Goal: Task Accomplishment & Management: Use online tool/utility

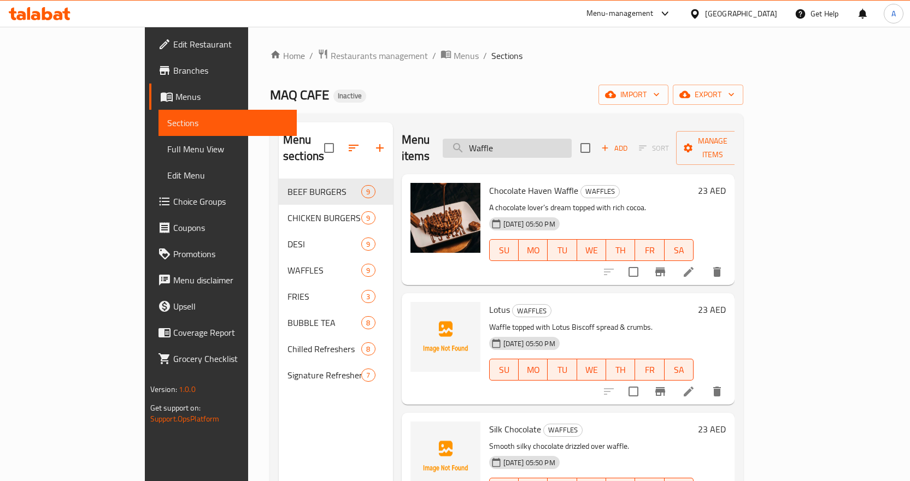
click at [572, 142] on input "Waffle" at bounding box center [507, 148] width 129 height 19
paste input "AN [PERSON_NAME]"
click at [572, 142] on input "AN [PERSON_NAME]" at bounding box center [507, 148] width 129 height 19
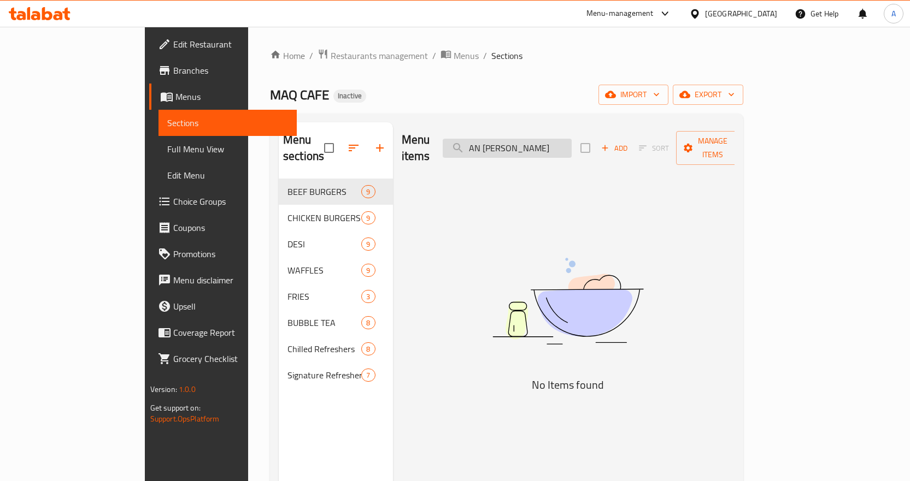
drag, startPoint x: 535, startPoint y: 140, endPoint x: 497, endPoint y: 146, distance: 39.3
click at [497, 146] on input "AN [PERSON_NAME]" at bounding box center [507, 148] width 129 height 19
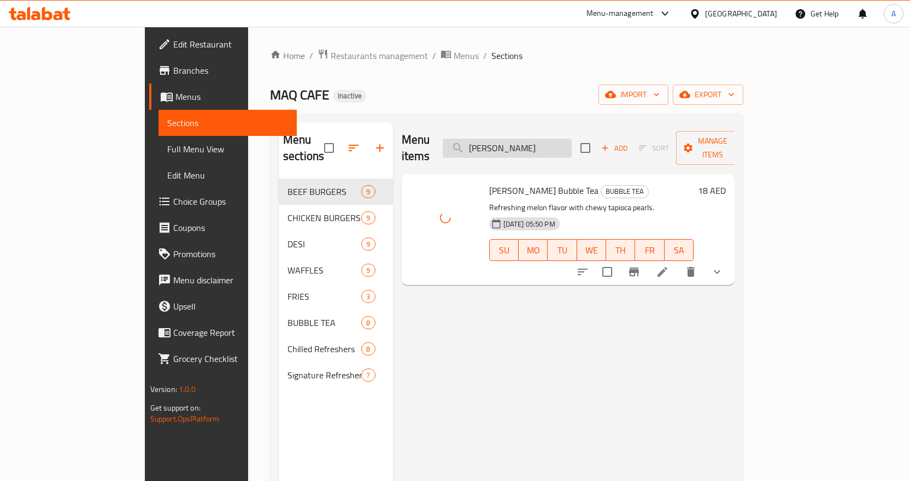
click at [572, 139] on input "[PERSON_NAME]" at bounding box center [507, 148] width 129 height 19
paste input "AO TARO"
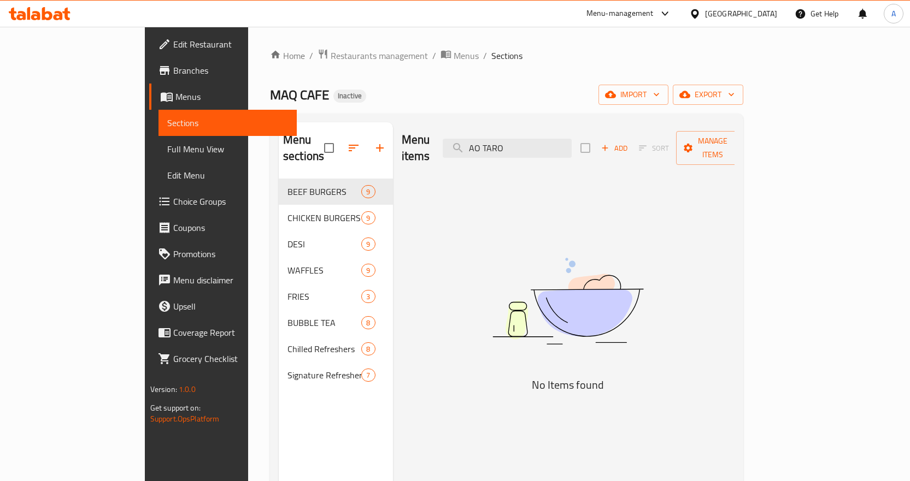
drag, startPoint x: 535, startPoint y: 137, endPoint x: 528, endPoint y: 150, distance: 15.4
click at [528, 150] on div "Menu items AO TARO Add Sort Manage items" at bounding box center [568, 148] width 333 height 52
click at [535, 139] on input "AO TARO" at bounding box center [507, 148] width 129 height 19
click at [534, 139] on input "AO TARO" at bounding box center [507, 148] width 129 height 19
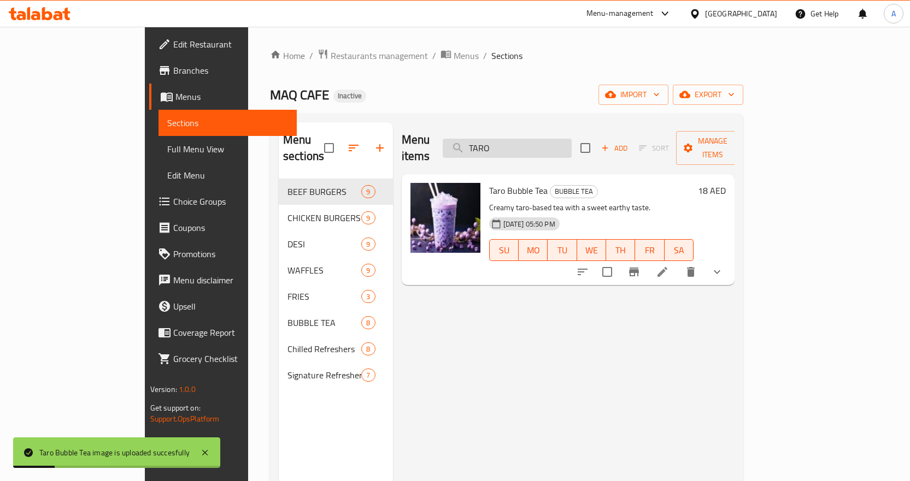
click at [564, 145] on input "TARO" at bounding box center [507, 148] width 129 height 19
paste input "AP Chocolate"
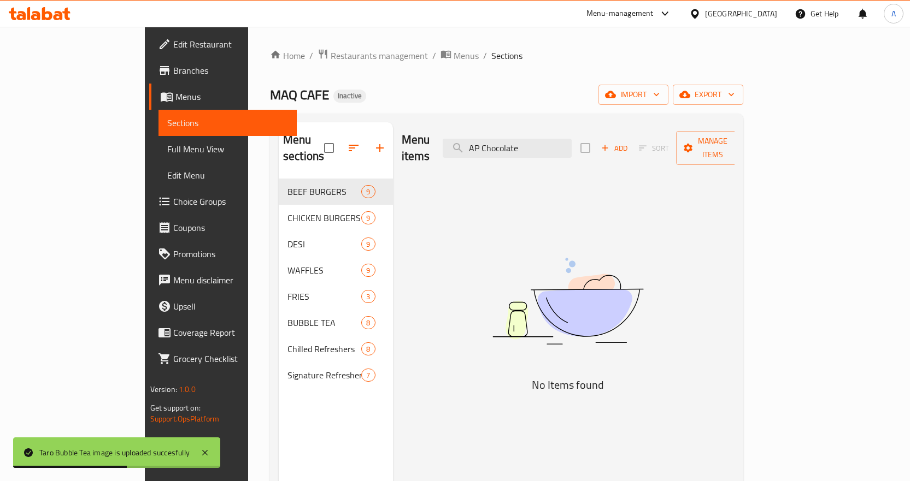
drag, startPoint x: 532, startPoint y: 139, endPoint x: 468, endPoint y: 155, distance: 65.2
click at [468, 155] on div "Menu items AP Chocolate Add Sort Manage items" at bounding box center [568, 148] width 333 height 52
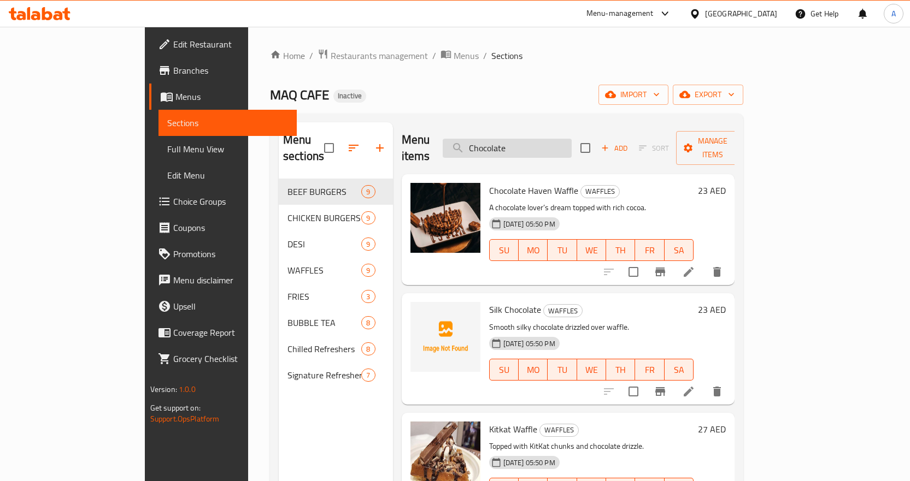
click at [565, 139] on input "Chocolate" at bounding box center [507, 148] width 129 height 19
paste input "AQ Mango Fruit Tea"
click at [565, 139] on input "AQ Mango Fruit Tea" at bounding box center [507, 148] width 129 height 19
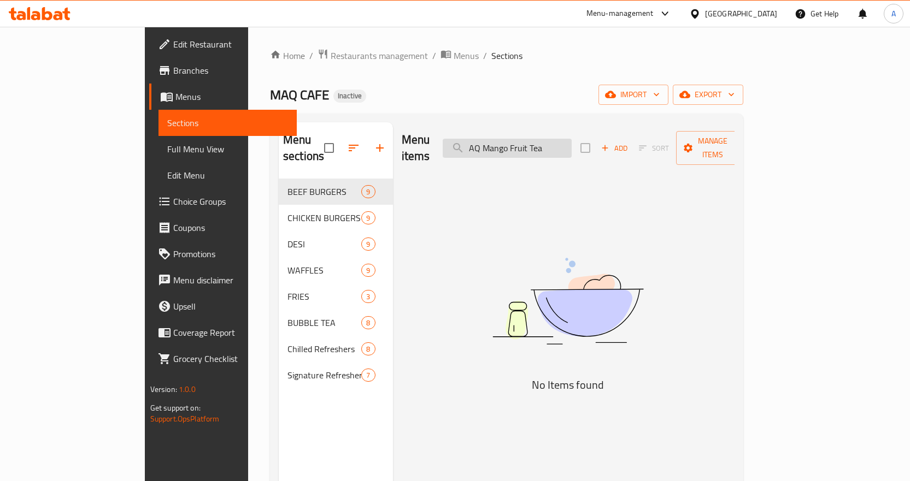
drag, startPoint x: 533, startPoint y: 139, endPoint x: 497, endPoint y: 144, distance: 36.3
click at [497, 144] on input "AQ Mango Fruit Tea" at bounding box center [507, 148] width 129 height 19
drag, startPoint x: 547, startPoint y: 138, endPoint x: 468, endPoint y: 149, distance: 80.1
click at [468, 149] on div "Menu items Mango Fruit Tea Add Sort Manage items" at bounding box center [568, 148] width 333 height 52
type input "Fruit Tea"
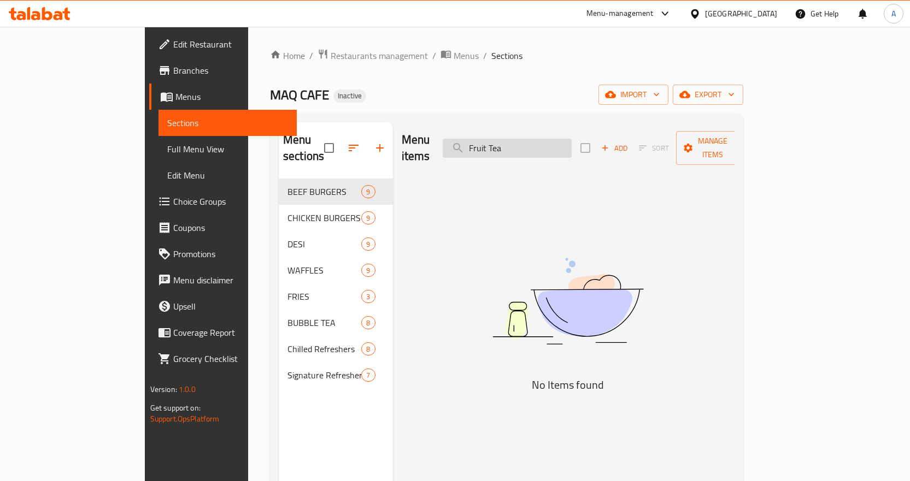
click at [569, 139] on input "Fruit Tea" at bounding box center [507, 148] width 129 height 19
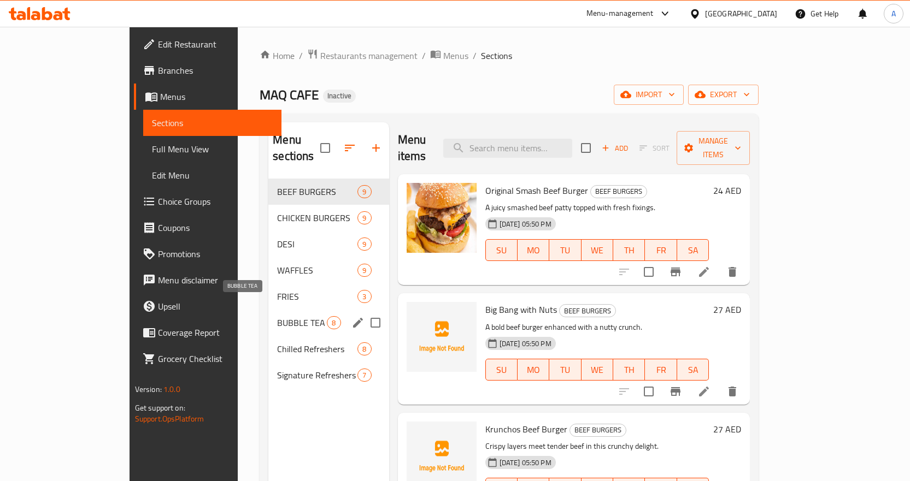
click at [277, 316] on span "BUBBLE TEA" at bounding box center [302, 322] width 50 height 13
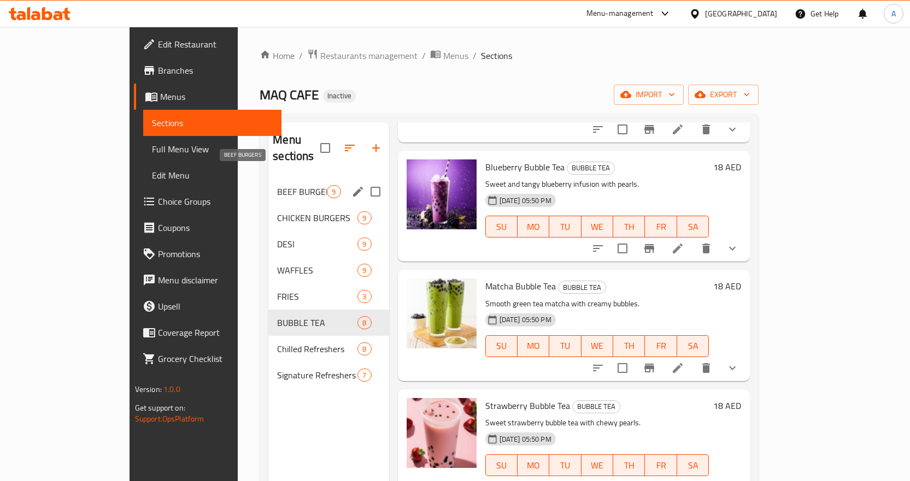
click at [277, 185] on span "BEEF BURGERS" at bounding box center [302, 191] width 50 height 13
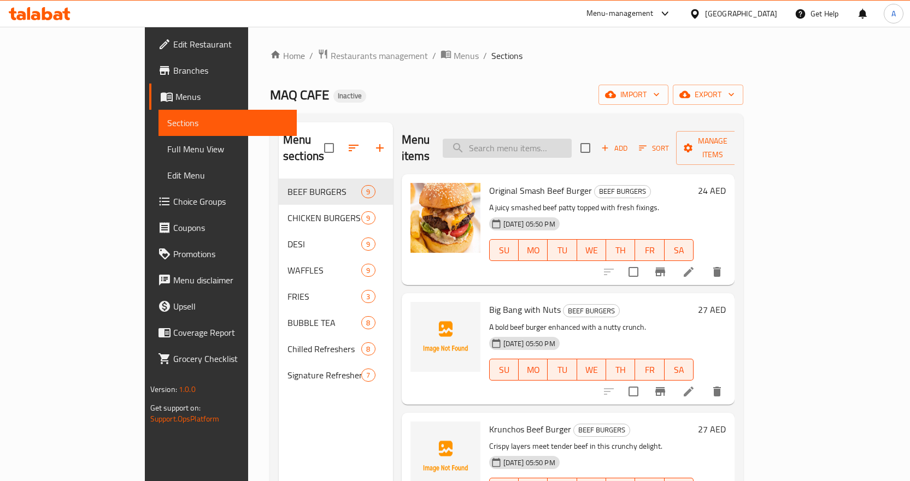
click at [522, 142] on input "search" at bounding box center [507, 148] width 129 height 19
click at [552, 139] on input "search" at bounding box center [507, 148] width 129 height 19
paste input "B. Big Bang with NUTS Beef Burger"
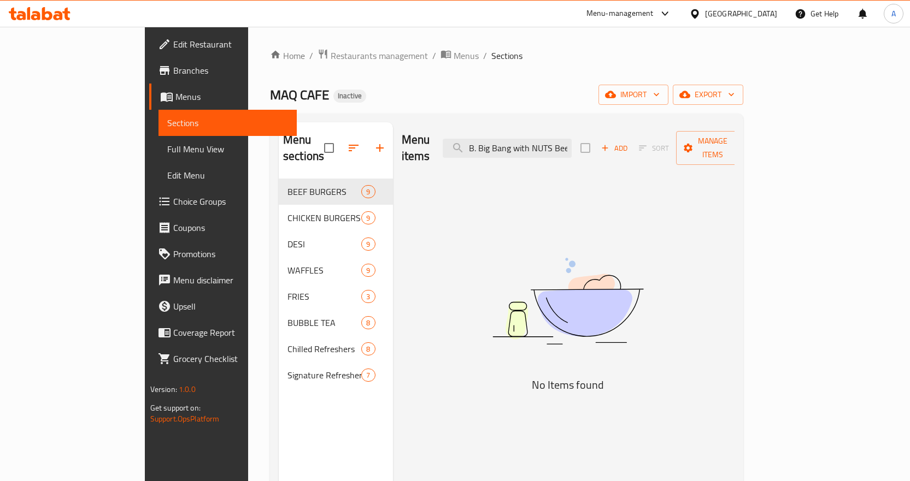
drag, startPoint x: 573, startPoint y: 143, endPoint x: 490, endPoint y: 152, distance: 83.1
click at [480, 151] on div "Menu items B. Big Bang with NUTS Beef Burger Add Sort Manage items" at bounding box center [568, 148] width 333 height 52
click at [529, 148] on input "B. Big Bang with NUTS Beef Burger" at bounding box center [507, 148] width 129 height 19
drag, startPoint x: 606, startPoint y: 143, endPoint x: 677, endPoint y: 141, distance: 71.0
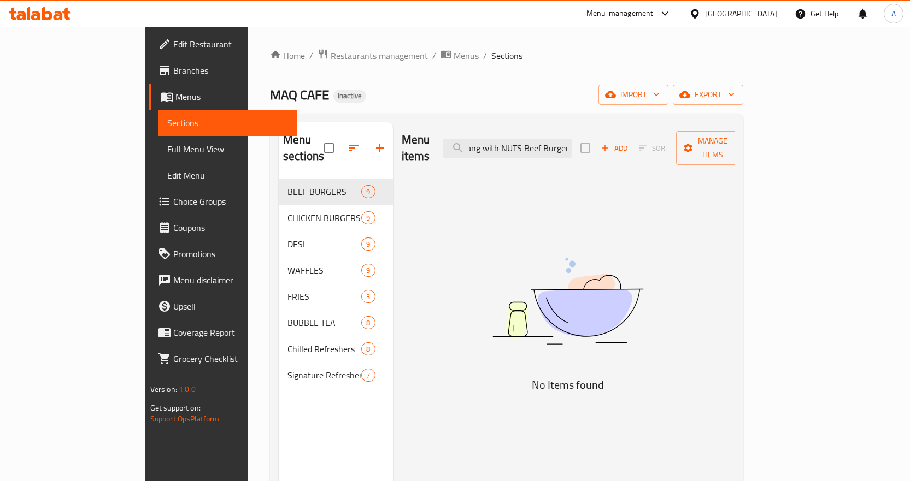
click at [677, 141] on div "Menu items Big Bang with NUTS Beef Burger Add Sort Manage items" at bounding box center [568, 148] width 333 height 52
click at [572, 139] on input "Big Bang with NUTS Beef Burger" at bounding box center [507, 148] width 129 height 19
drag, startPoint x: 575, startPoint y: 141, endPoint x: 648, endPoint y: 141, distance: 73.2
click at [648, 141] on div "Menu items Big Bang with NUTS Beef Burger Add Sort Manage items" at bounding box center [568, 148] width 333 height 52
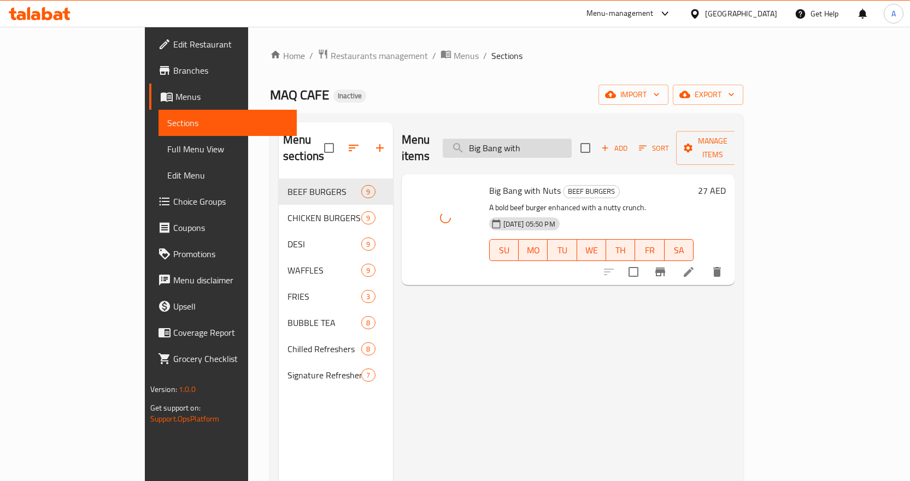
click at [572, 139] on input "Big Bang with" at bounding box center [507, 148] width 129 height 19
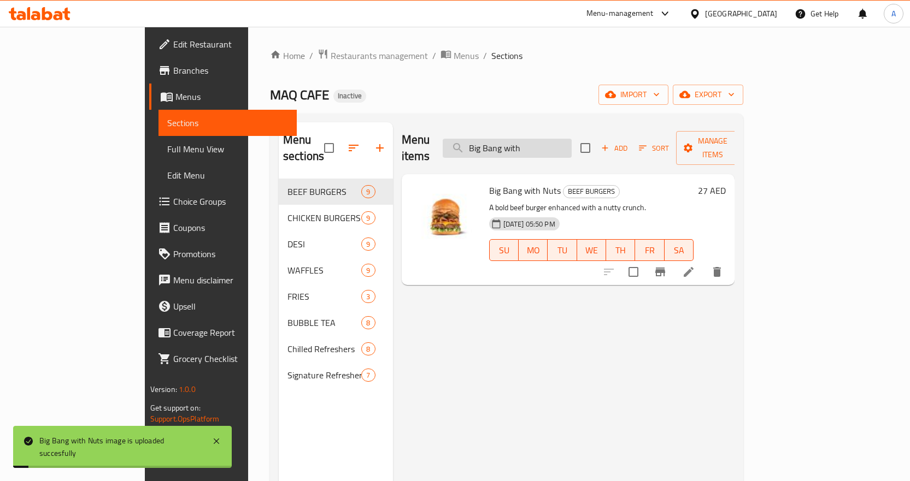
paste input "C. Kunchos Beef Burger"
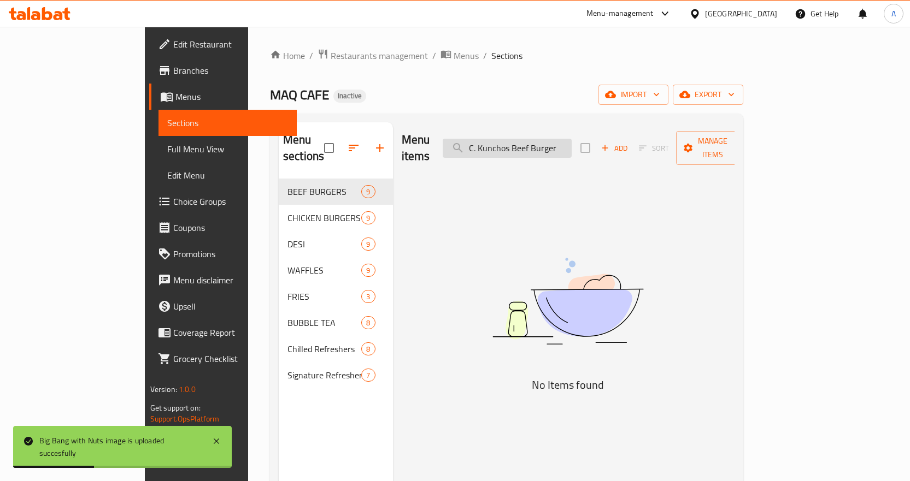
drag, startPoint x: 532, startPoint y: 136, endPoint x: 523, endPoint y: 139, distance: 8.8
click at [523, 139] on input "C. Kunchos Beef Burger" at bounding box center [507, 148] width 129 height 19
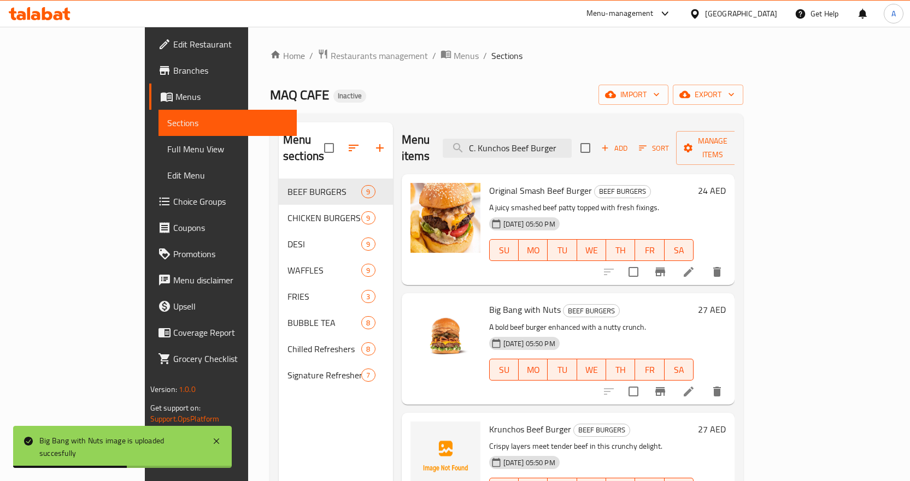
drag, startPoint x: 528, startPoint y: 143, endPoint x: 534, endPoint y: 152, distance: 11.5
click at [529, 143] on input "C. Kunchos Beef Burger" at bounding box center [507, 148] width 129 height 19
click at [527, 140] on input "C. Kunchos Beef Burger" at bounding box center [507, 148] width 129 height 19
click at [525, 140] on input "C. Kunchos Beef Burger" at bounding box center [507, 148] width 129 height 19
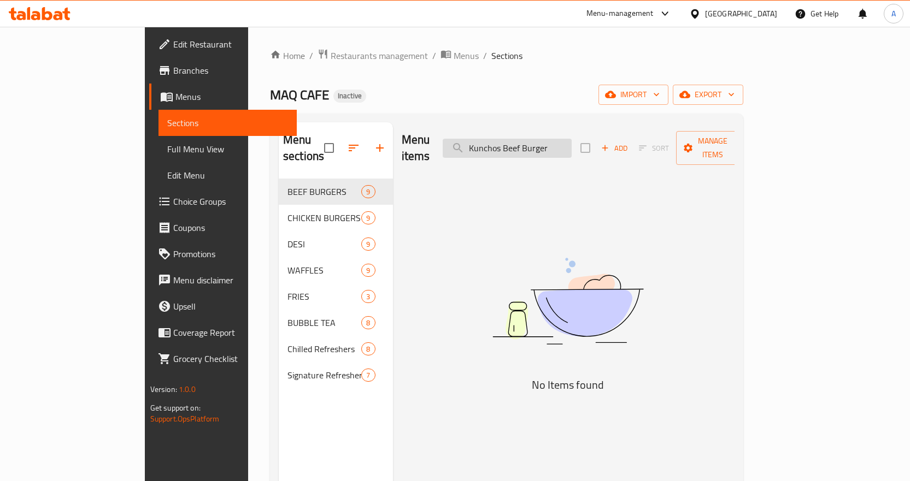
click at [572, 140] on input "Kunchos Beef Burger" at bounding box center [507, 148] width 129 height 19
click at [566, 142] on input "Kunchos Beef" at bounding box center [507, 148] width 129 height 19
click at [566, 142] on input "Kunchos" at bounding box center [507, 148] width 129 height 19
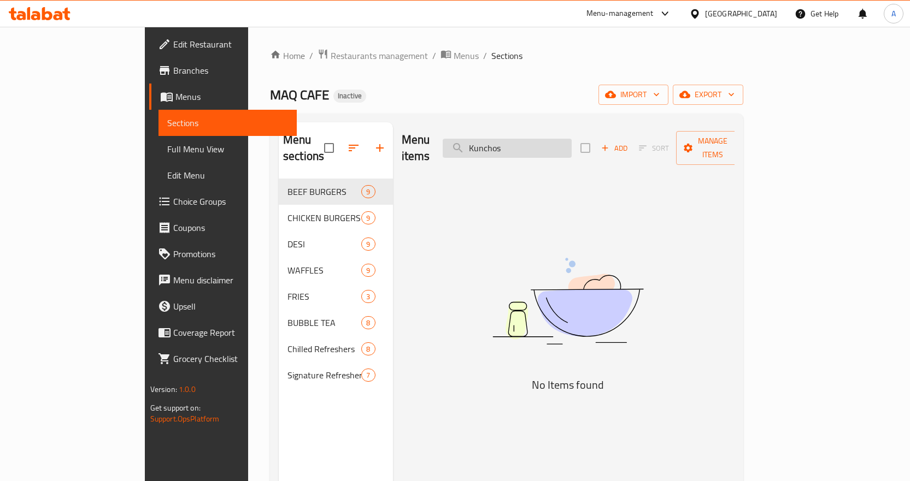
click at [566, 142] on input "Kunchos" at bounding box center [507, 148] width 129 height 19
paste input "C. Kunchos Beef Burger"
drag, startPoint x: 529, startPoint y: 140, endPoint x: 482, endPoint y: 149, distance: 47.2
click at [485, 149] on div "Menu items C. Kunchos Beef Burger Add Sort Manage items" at bounding box center [568, 148] width 333 height 52
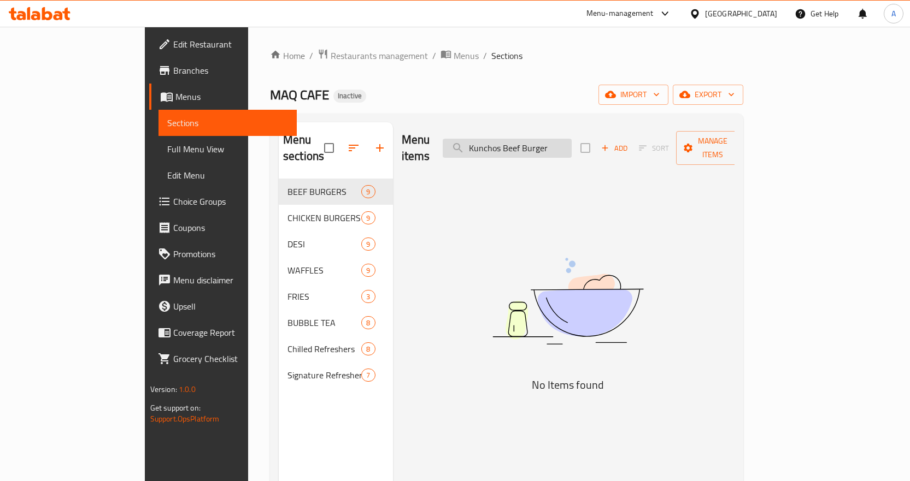
drag, startPoint x: 552, startPoint y: 141, endPoint x: 503, endPoint y: 145, distance: 49.3
click at [503, 145] on input "Kunchos Beef Burger" at bounding box center [507, 148] width 129 height 19
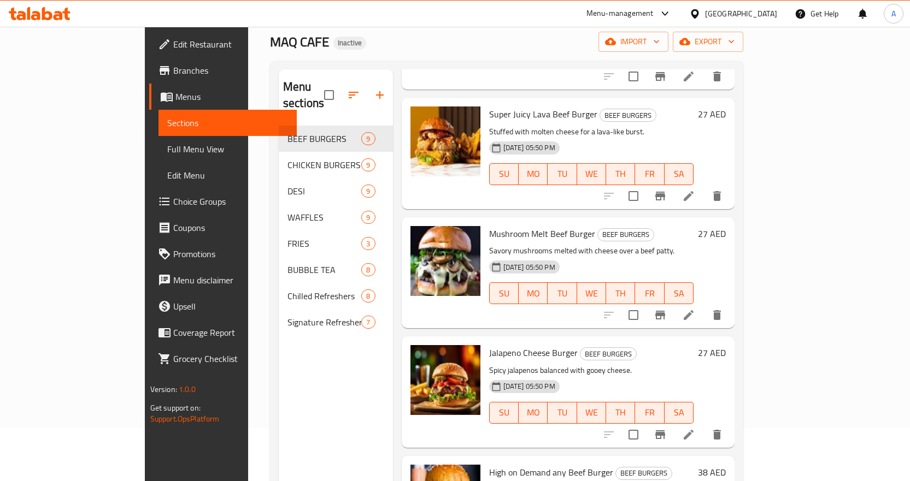
scroll to position [44, 0]
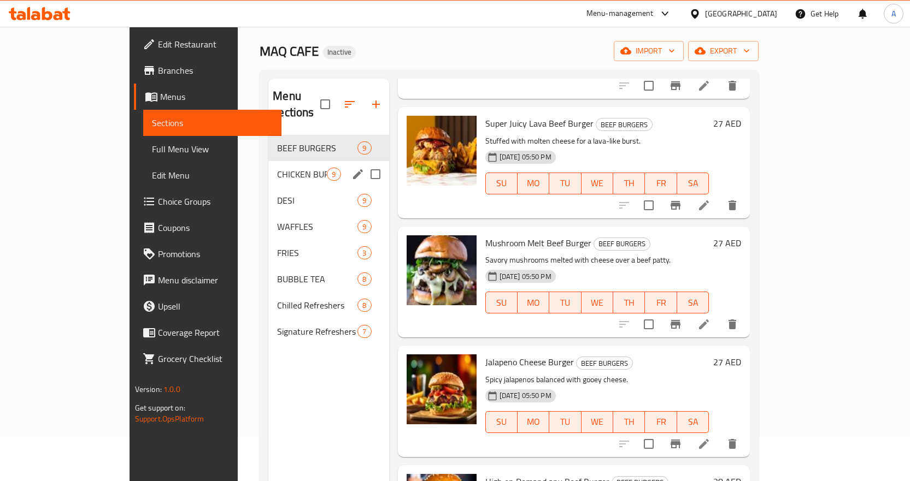
click at [277, 168] on span "CHICKEN BURGERS" at bounding box center [302, 174] width 50 height 13
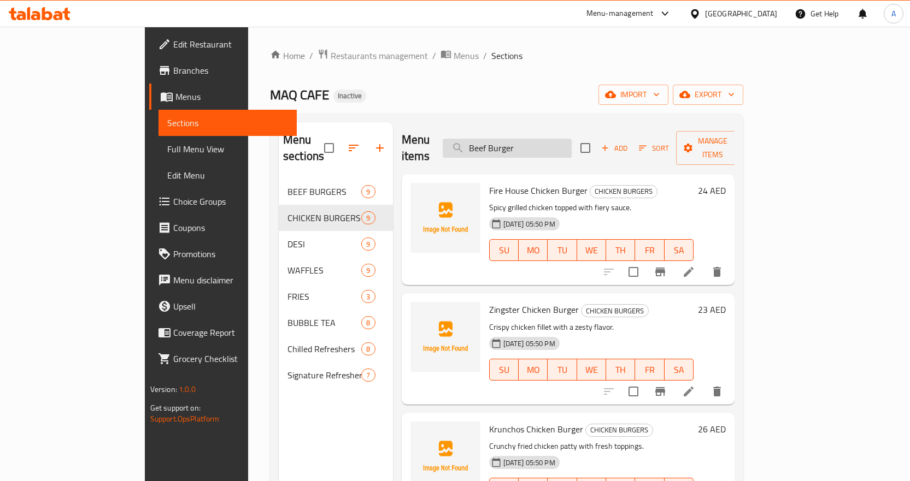
click at [569, 139] on input "Beef Burger" at bounding box center [507, 148] width 129 height 19
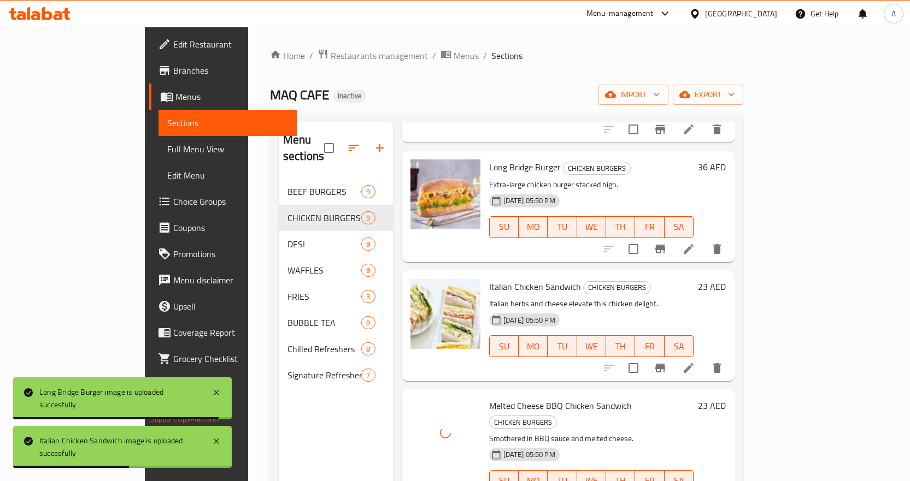
scroll to position [153, 0]
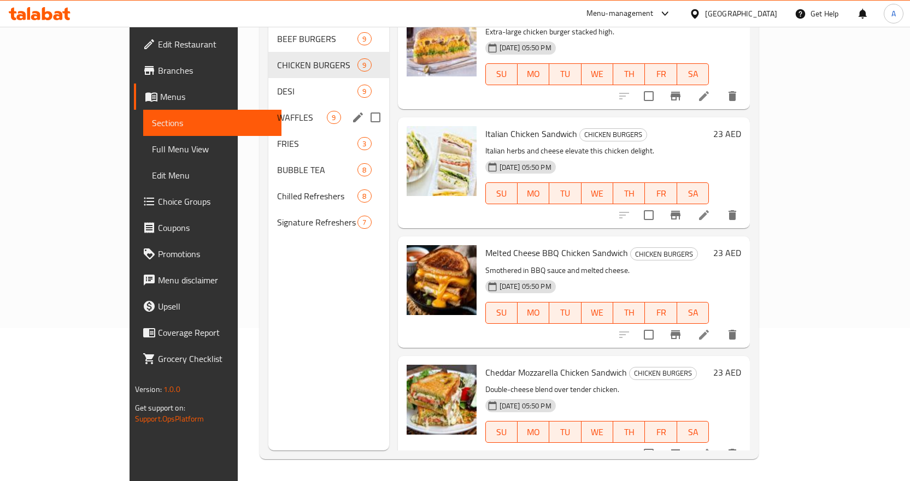
click at [268, 104] on div "WAFFLES 9" at bounding box center [328, 117] width 120 height 26
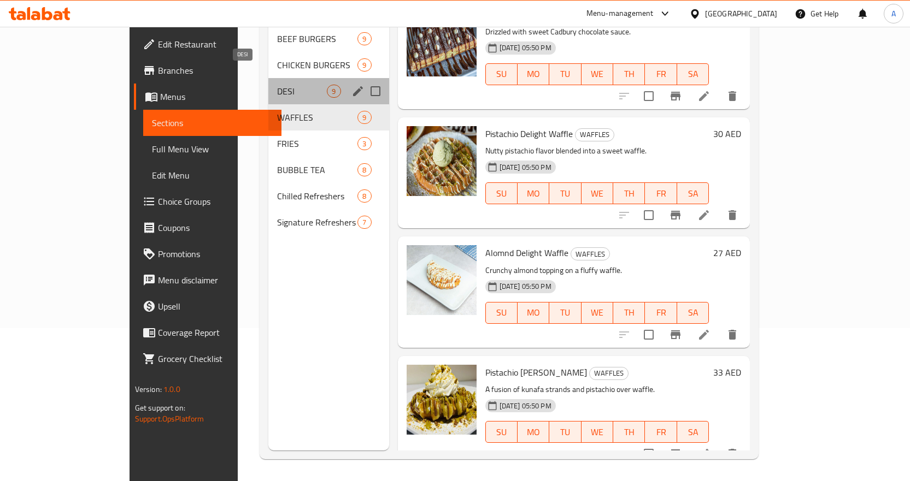
click at [277, 85] on span "DESI" at bounding box center [302, 91] width 50 height 13
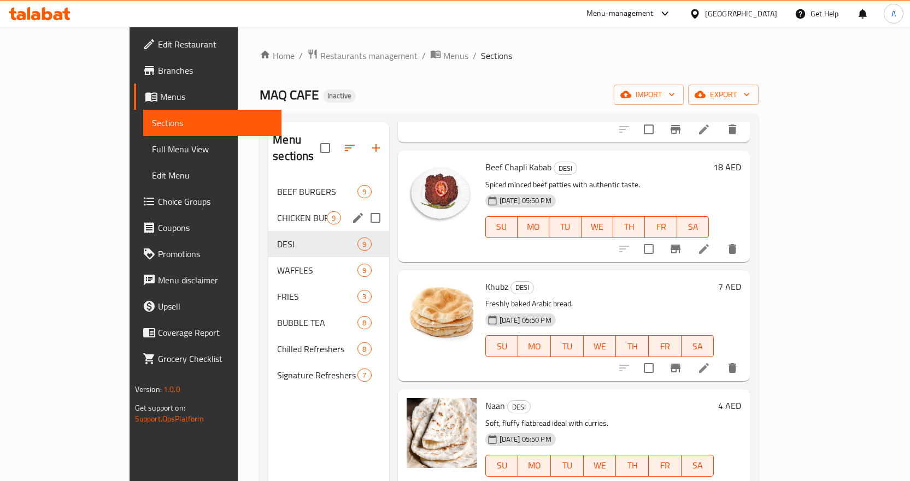
click at [268, 205] on div "CHICKEN BURGERS 9" at bounding box center [328, 218] width 120 height 26
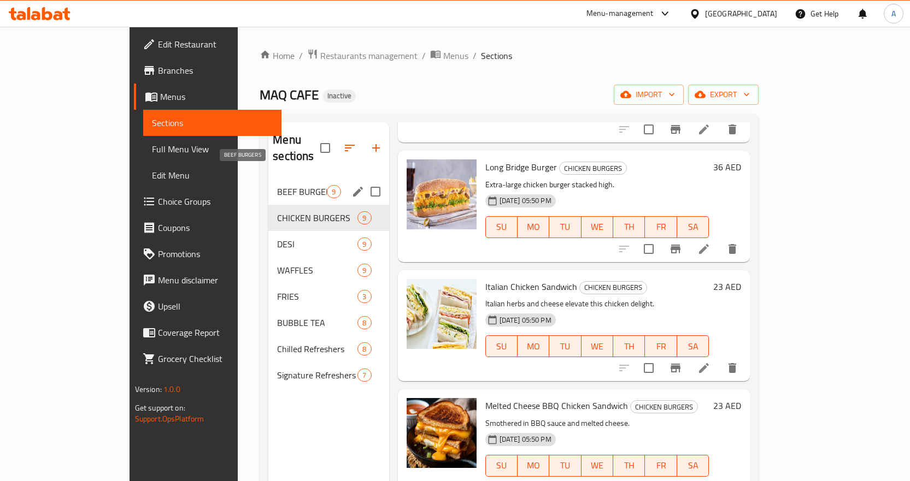
click at [277, 185] on span "BEEF BURGERS" at bounding box center [302, 191] width 50 height 13
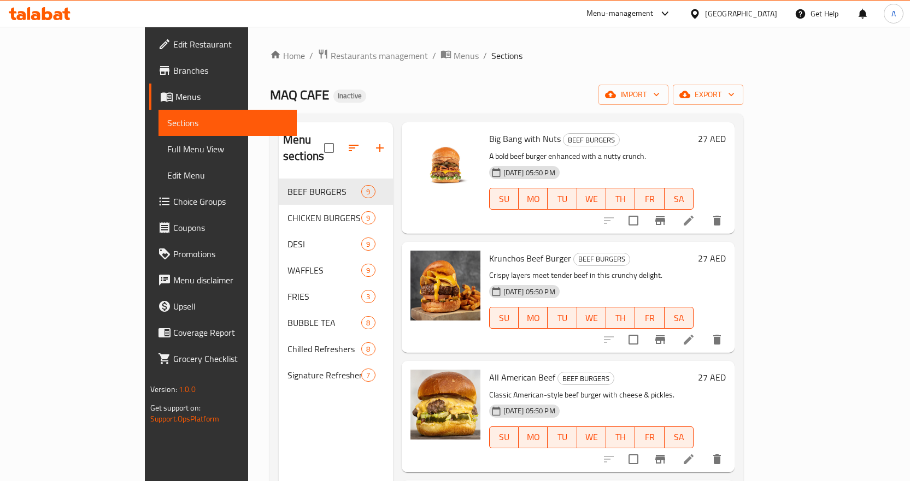
scroll to position [347, 0]
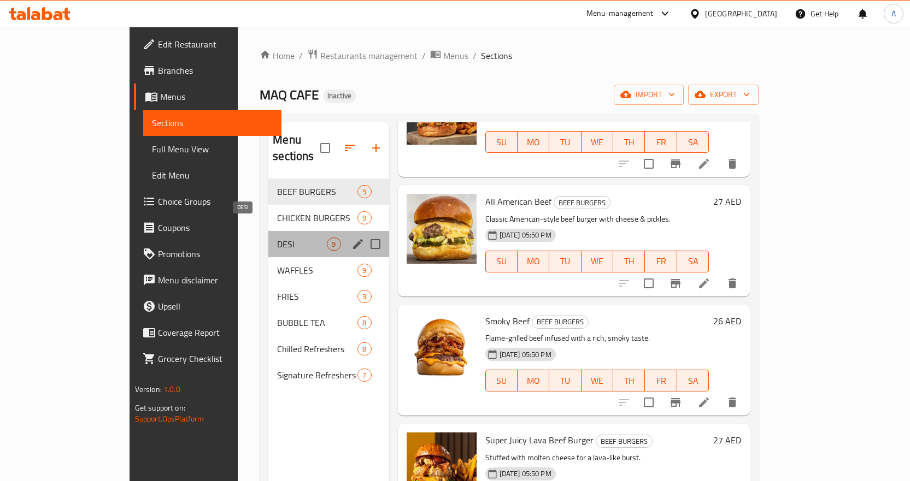
click at [277, 238] on span "DESI" at bounding box center [302, 244] width 50 height 13
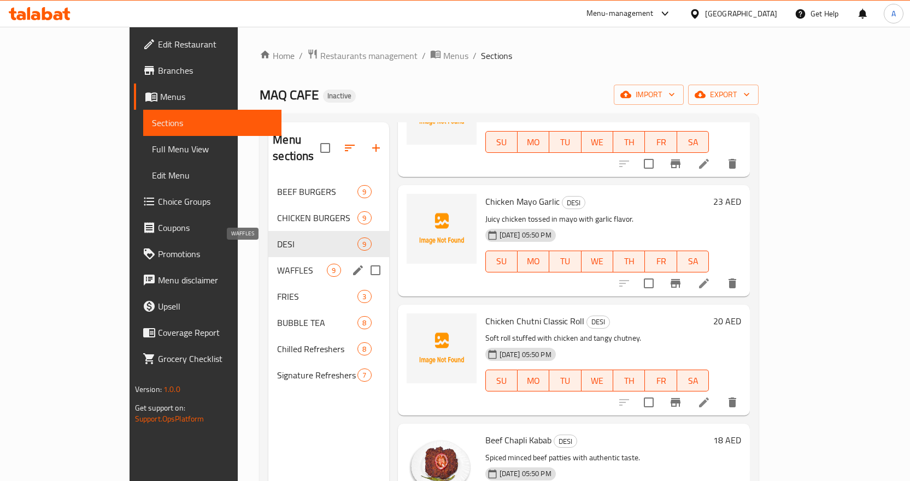
click at [277, 264] on span "WAFFLES" at bounding box center [302, 270] width 50 height 13
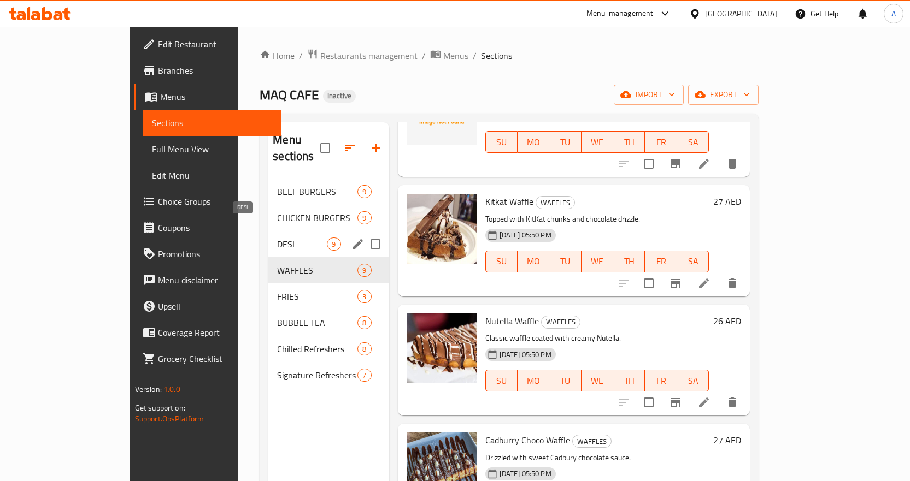
click at [277, 238] on span "DESI" at bounding box center [302, 244] width 50 height 13
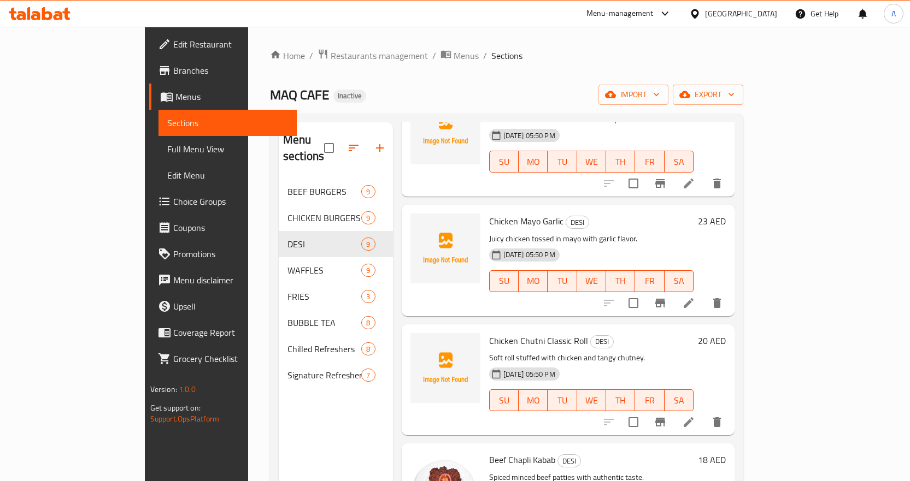
scroll to position [328, 0]
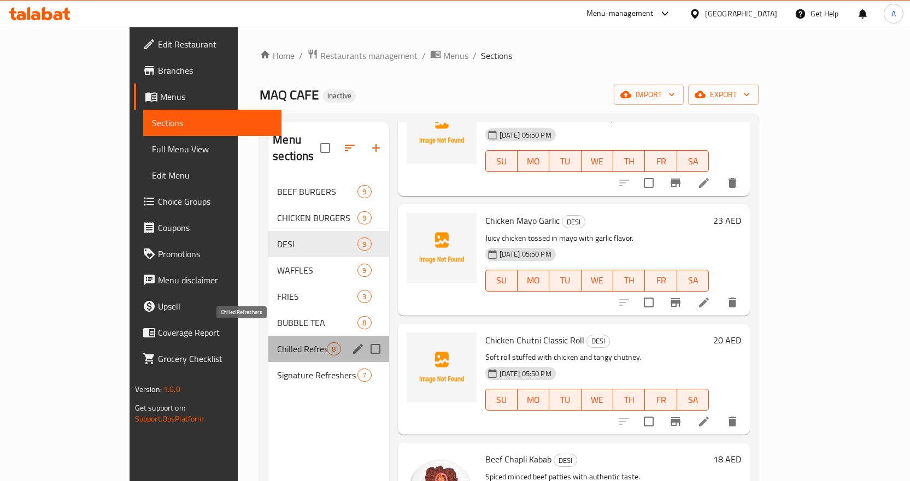
click at [277, 343] on span "Chilled Refreshers" at bounding box center [302, 349] width 50 height 13
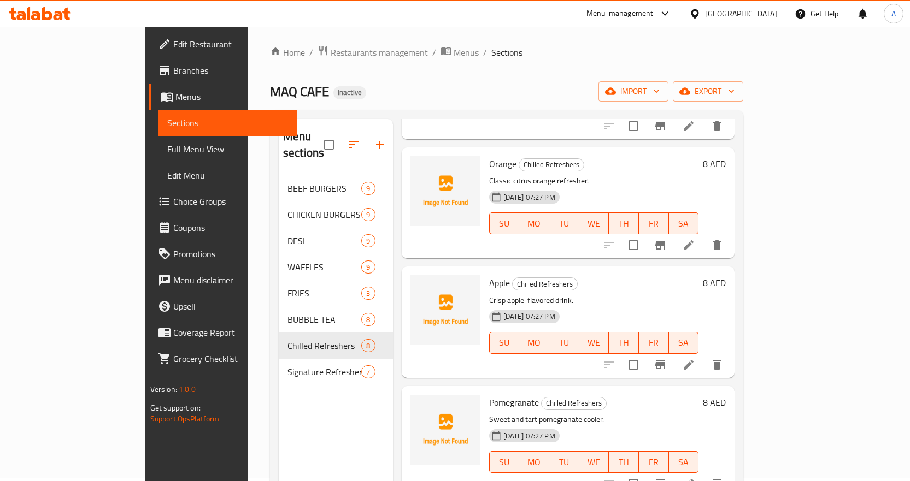
scroll to position [153, 0]
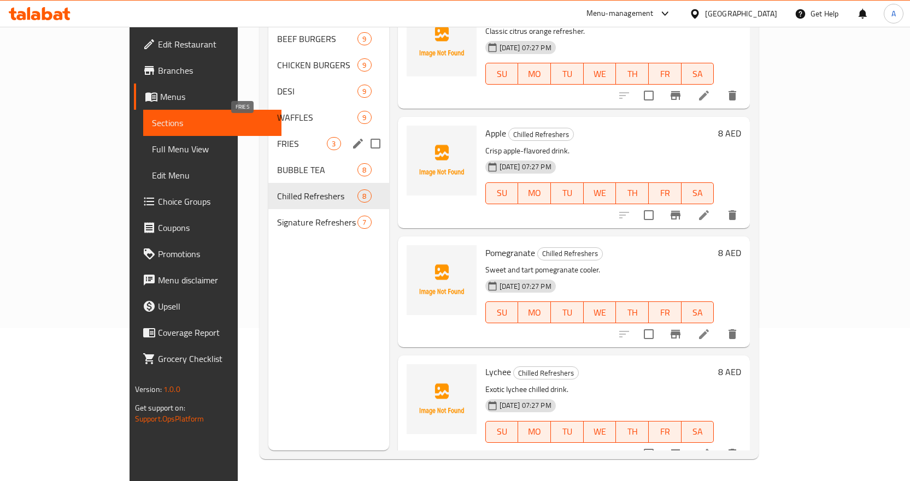
click at [277, 137] on span "FRIES" at bounding box center [302, 143] width 50 height 13
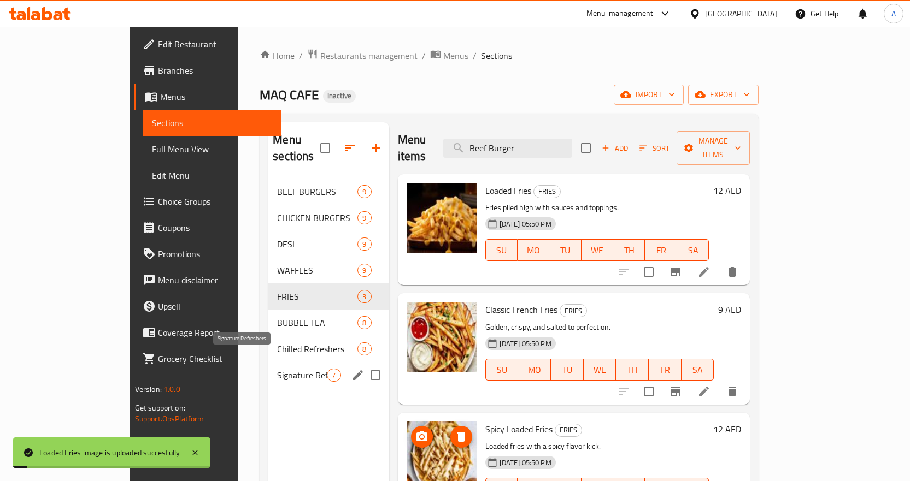
click at [277, 369] on span "Signature Refreshers" at bounding box center [302, 375] width 50 height 13
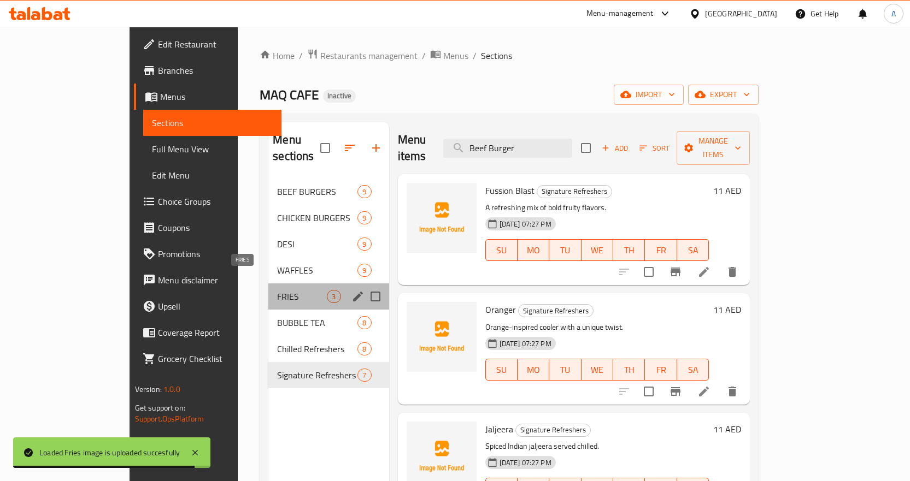
click at [277, 290] on span "FRIES" at bounding box center [302, 296] width 50 height 13
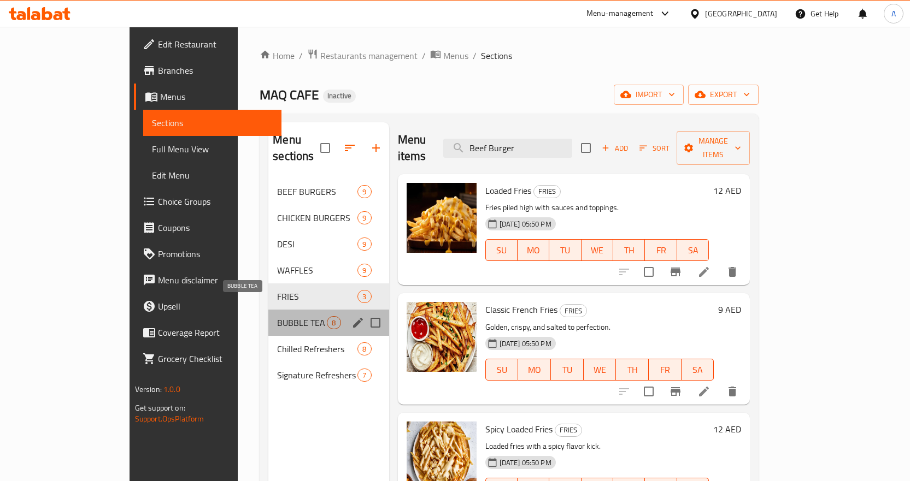
click at [277, 316] on span "BUBBLE TEA" at bounding box center [302, 322] width 50 height 13
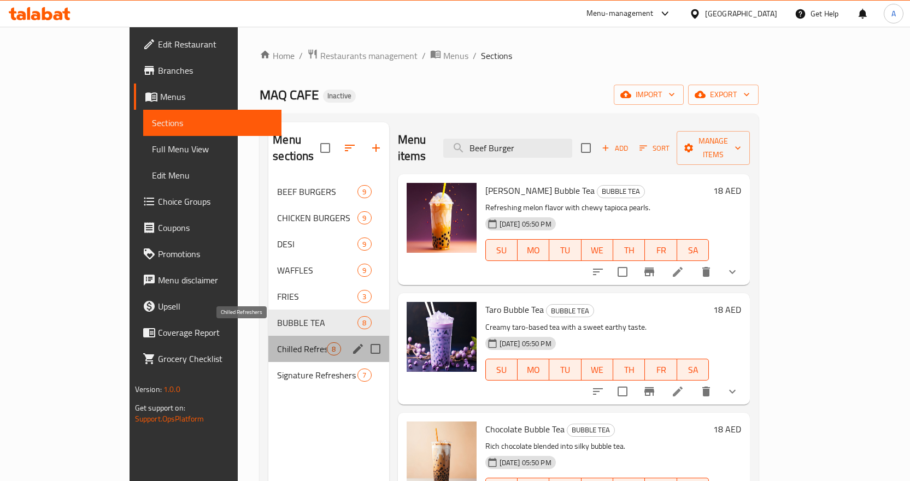
click at [277, 343] on span "Chilled Refreshers" at bounding box center [302, 349] width 50 height 13
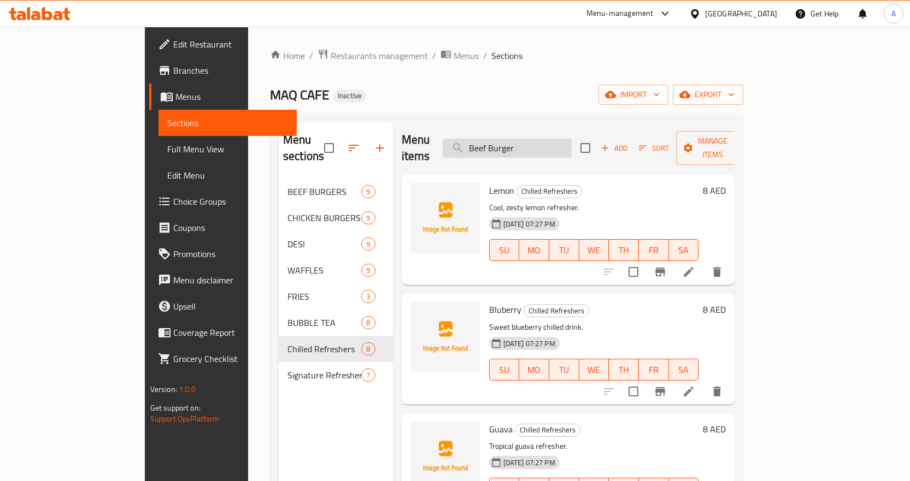
click at [564, 139] on input "Beef Burger" at bounding box center [507, 148] width 129 height 19
paste input "[PERSON_NAME] Chicken Biryani"
click at [564, 139] on input "[PERSON_NAME] Chicken Biryani" at bounding box center [507, 148] width 129 height 19
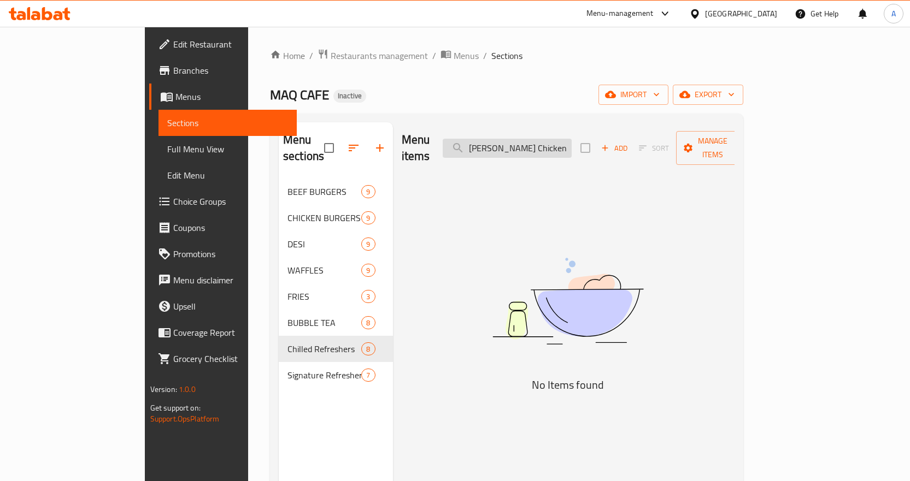
drag, startPoint x: 529, startPoint y: 138, endPoint x: 500, endPoint y: 143, distance: 29.3
click at [500, 143] on input "[PERSON_NAME] Chicken Biryani" at bounding box center [507, 148] width 129 height 19
click at [572, 139] on input "Chilman Chicken Biryani" at bounding box center [507, 148] width 129 height 19
click at [572, 140] on input "Chilman Chicken Biryani" at bounding box center [507, 148] width 129 height 19
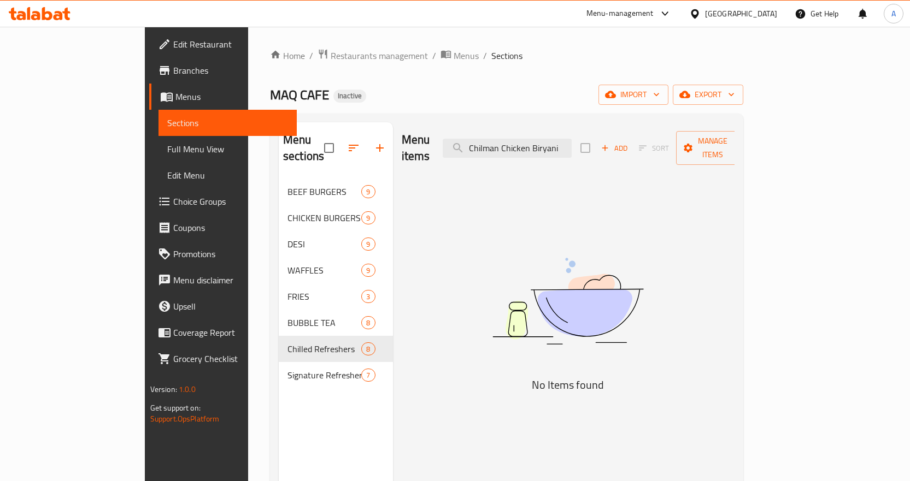
drag, startPoint x: 581, startPoint y: 138, endPoint x: 375, endPoint y: 145, distance: 206.1
click at [402, 145] on div "Menu items Chilman Chicken Biryani Add Sort Manage items" at bounding box center [568, 148] width 333 height 52
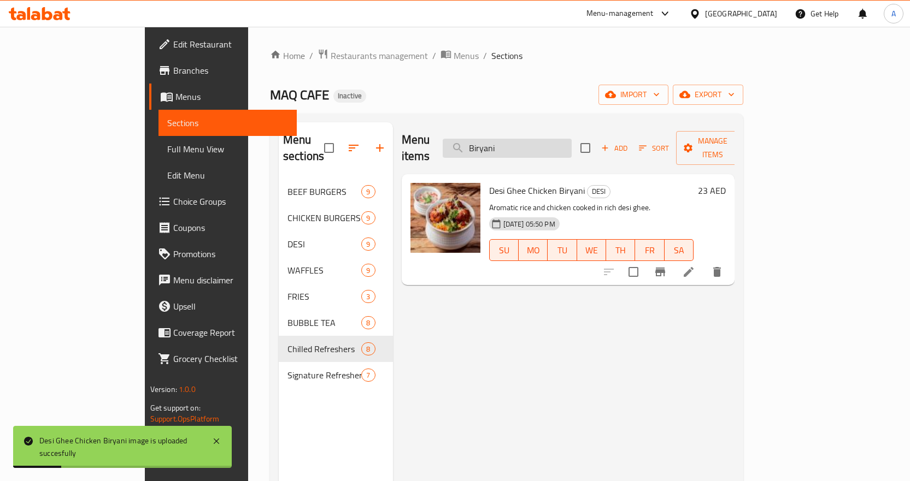
click at [572, 145] on input "Biryani" at bounding box center [507, 148] width 129 height 19
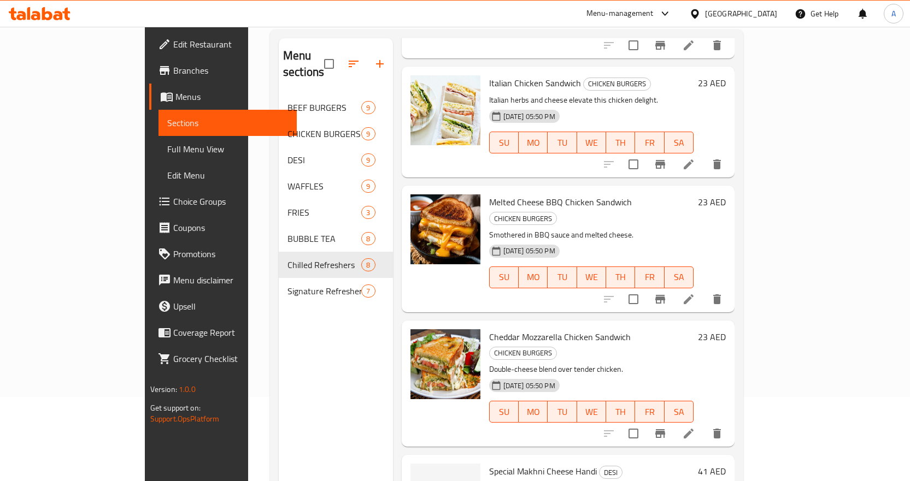
scroll to position [153, 0]
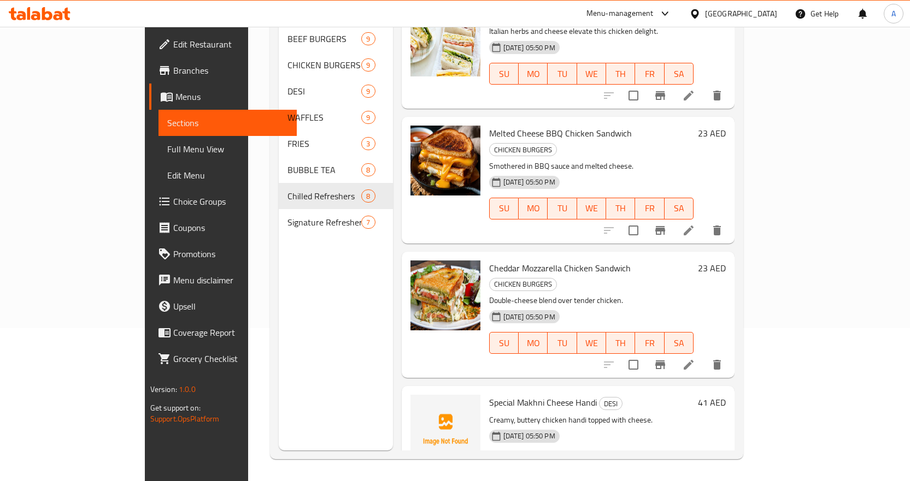
type input "Cheese"
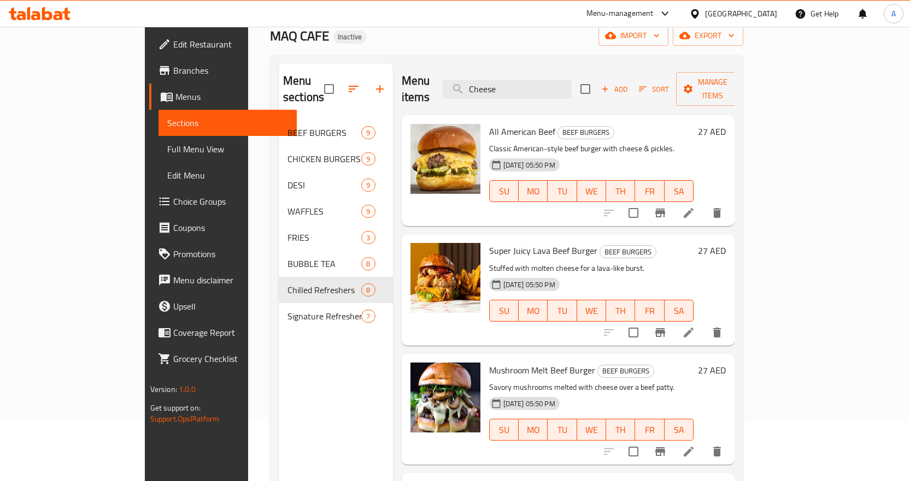
scroll to position [0, 0]
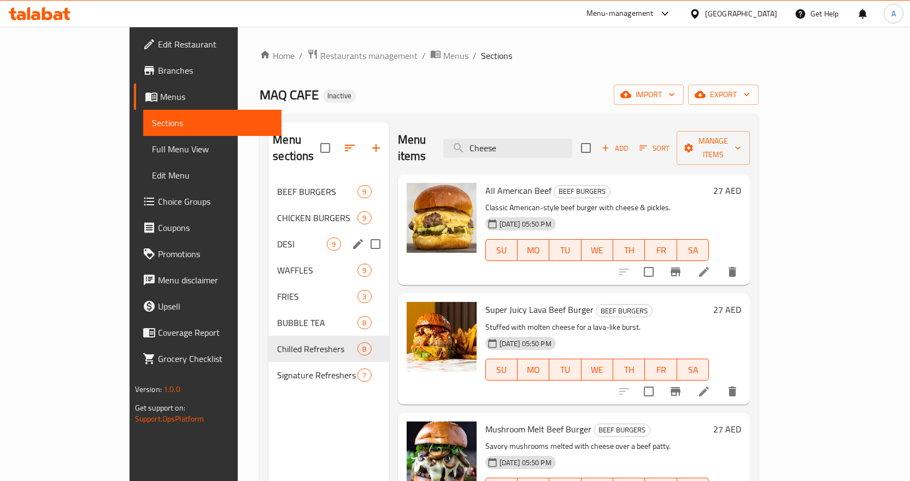
click at [271, 235] on div "DESI 9" at bounding box center [328, 244] width 120 height 26
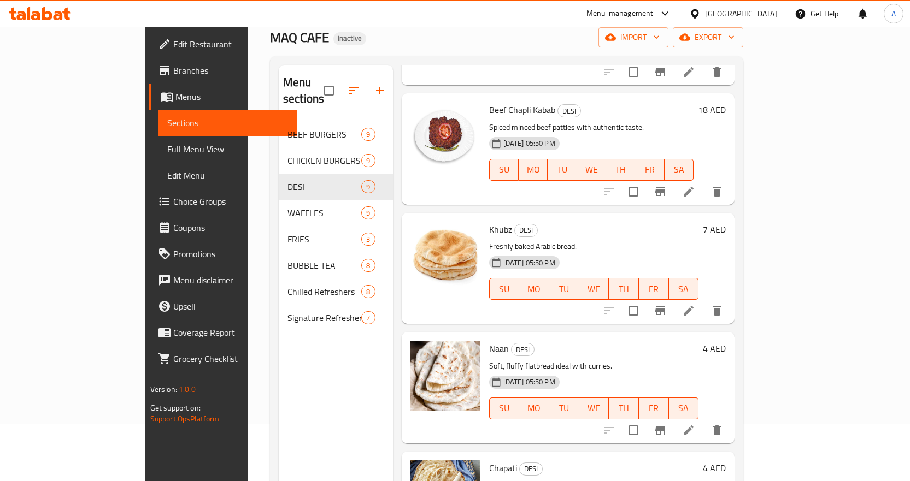
scroll to position [153, 0]
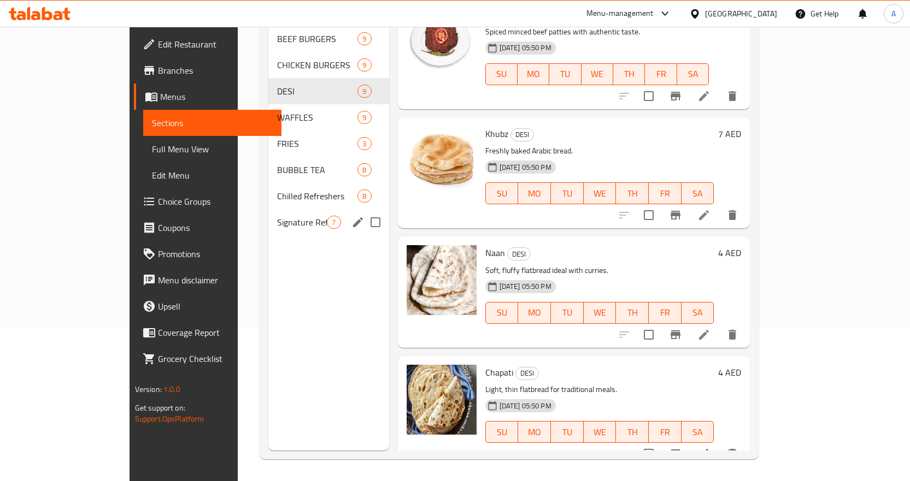
click at [277, 216] on span "Signature Refreshers" at bounding box center [302, 222] width 50 height 13
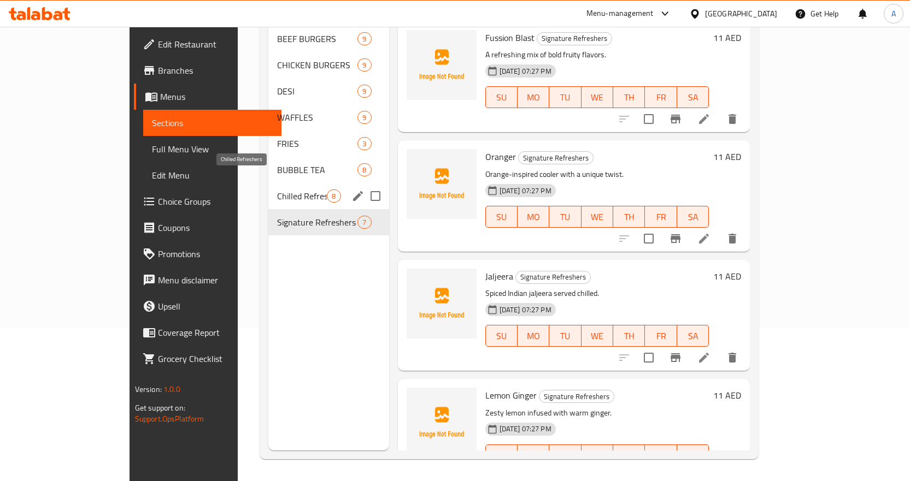
click at [277, 190] on span "Chilled Refreshers" at bounding box center [302, 196] width 50 height 13
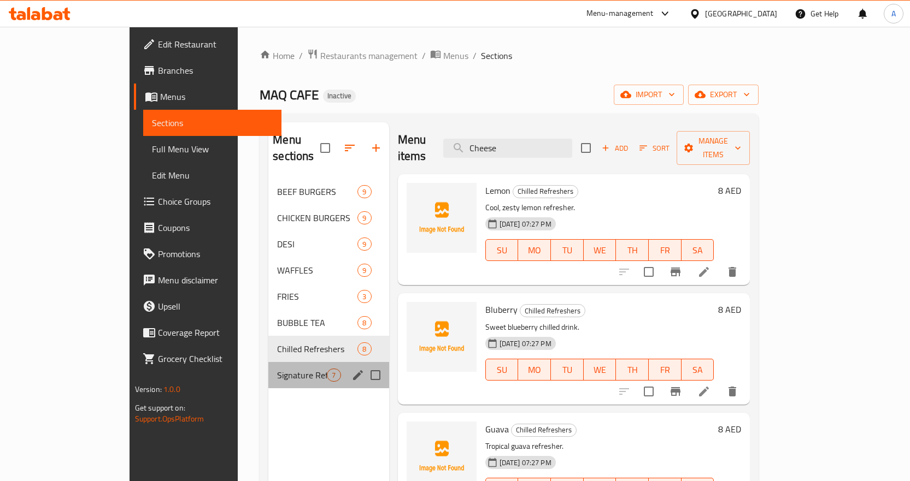
click at [268, 362] on div "Signature Refreshers 7" at bounding box center [328, 375] width 120 height 26
